Goal: Transaction & Acquisition: Book appointment/travel/reservation

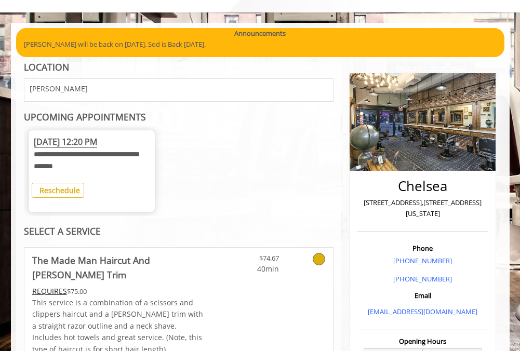
scroll to position [104, 0]
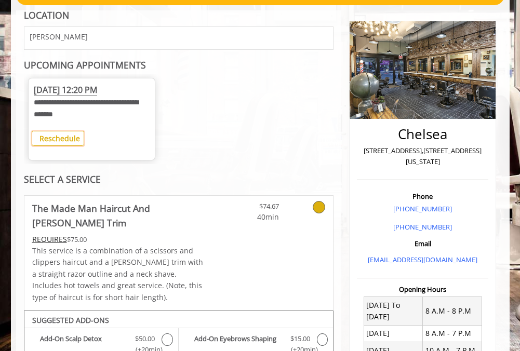
click at [69, 137] on b "Reschedule" at bounding box center [59, 139] width 41 height 10
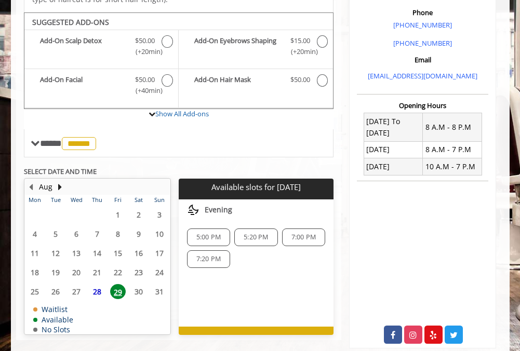
scroll to position [286, 0]
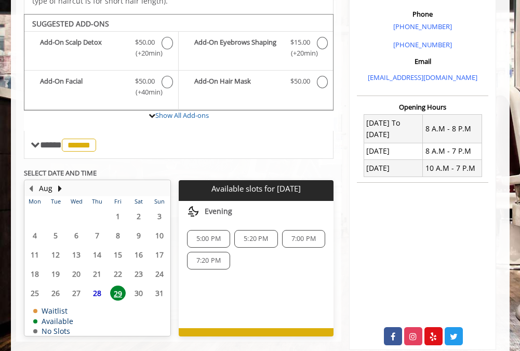
click at [121, 286] on span "29" at bounding box center [118, 293] width 16 height 15
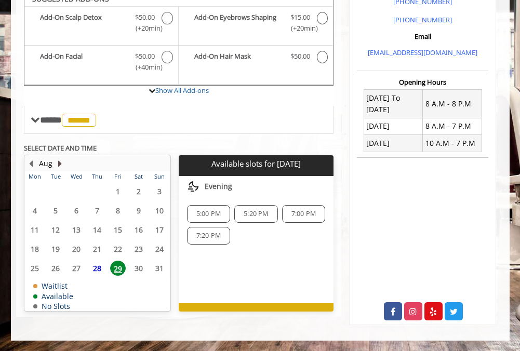
click at [60, 158] on button "Next Month" at bounding box center [60, 163] width 8 height 11
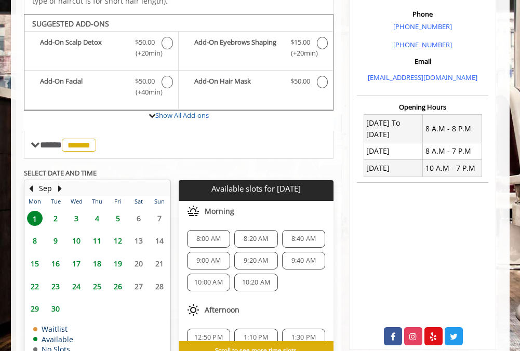
click at [119, 233] on span "12" at bounding box center [118, 240] width 16 height 15
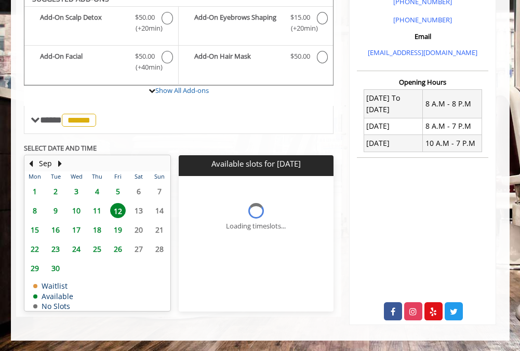
click at [117, 222] on span "19" at bounding box center [118, 229] width 16 height 15
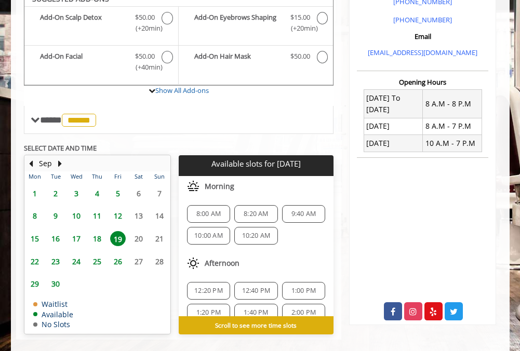
click at [210, 287] on span "12:20 PM" at bounding box center [208, 291] width 29 height 8
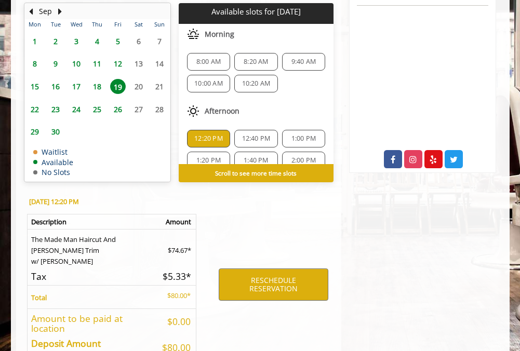
scroll to position [505, 0]
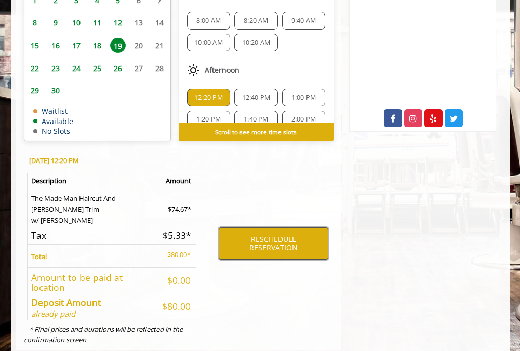
click at [279, 228] on button "RESCHEDULE RESERVATION" at bounding box center [274, 244] width 110 height 32
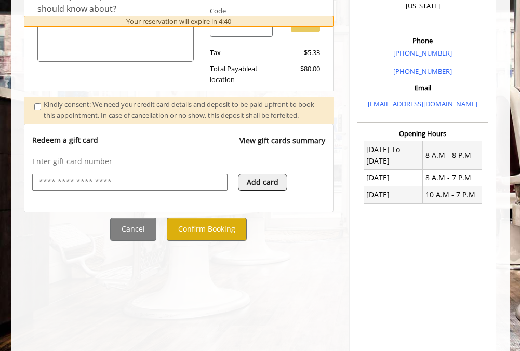
scroll to position [311, 0]
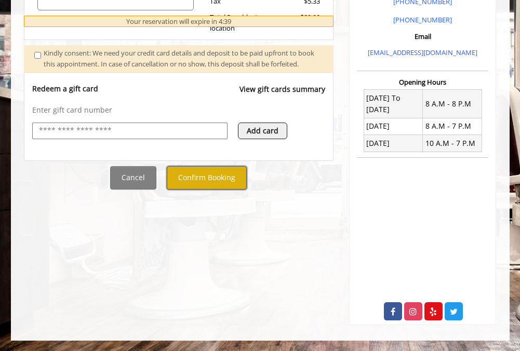
click at [225, 190] on button "Confirm Booking" at bounding box center [207, 177] width 80 height 23
